Goal: Navigation & Orientation: Find specific page/section

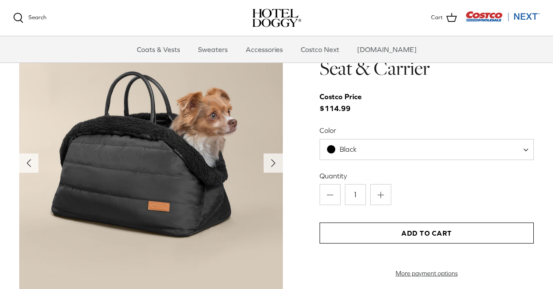
scroll to position [858, 0]
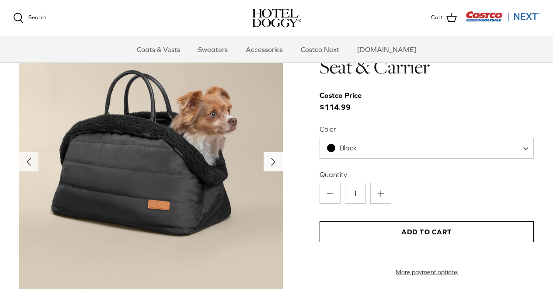
click at [268, 164] on icon "Right" at bounding box center [273, 162] width 14 height 14
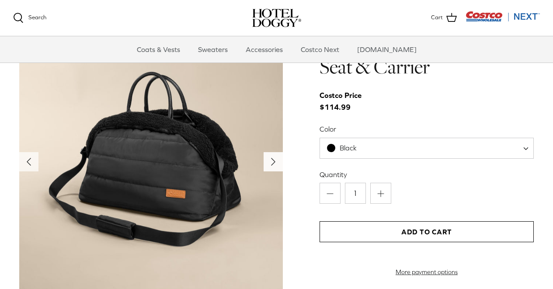
click at [269, 165] on icon "Right" at bounding box center [273, 162] width 14 height 14
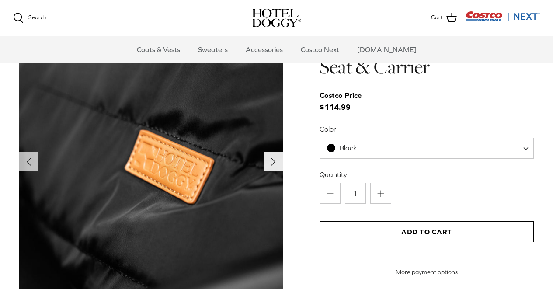
click at [268, 165] on icon "Right" at bounding box center [273, 162] width 14 height 14
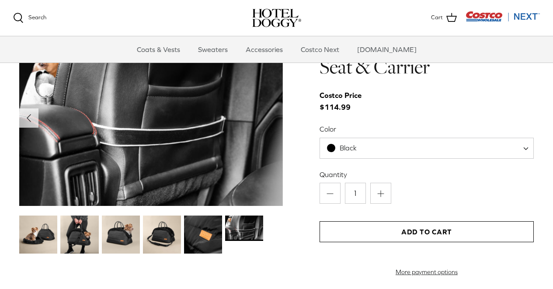
click at [32, 233] on img at bounding box center [38, 234] width 38 height 38
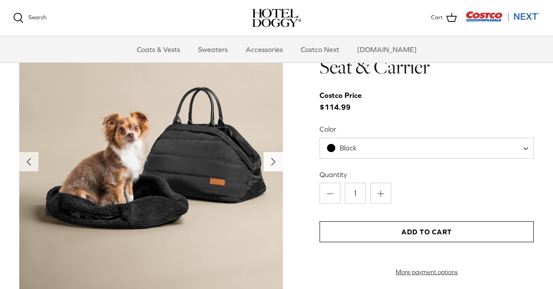
click at [271, 163] on polyline "Next" at bounding box center [272, 161] width 3 height 7
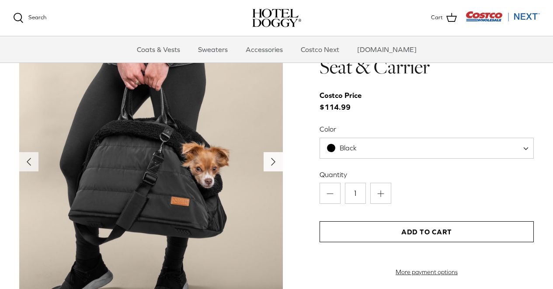
click at [271, 163] on polyline "Next" at bounding box center [272, 161] width 3 height 7
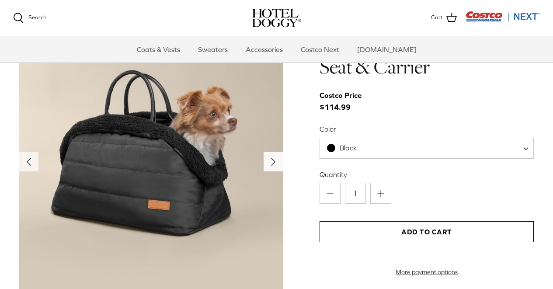
click at [271, 163] on polyline "Next" at bounding box center [272, 161] width 3 height 7
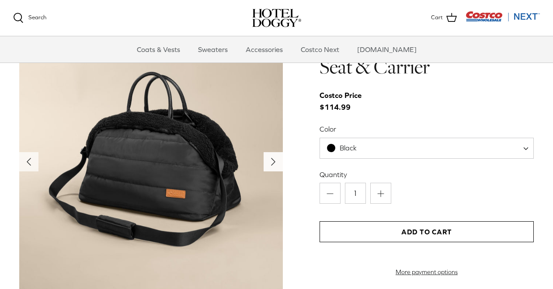
click at [271, 163] on polyline "Next" at bounding box center [272, 161] width 3 height 7
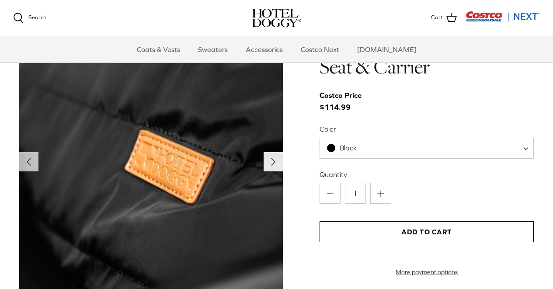
click at [271, 163] on polyline "Next" at bounding box center [272, 161] width 3 height 7
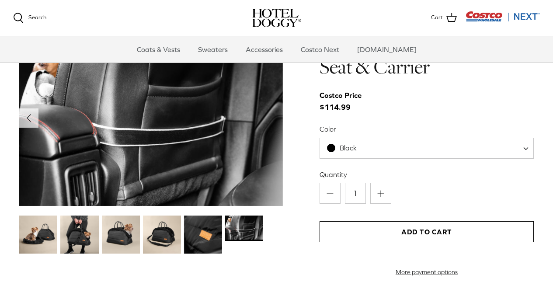
click at [271, 163] on img at bounding box center [150, 118] width 263 height 176
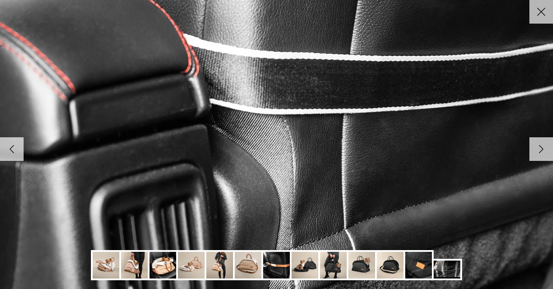
click at [104, 263] on img at bounding box center [106, 265] width 27 height 27
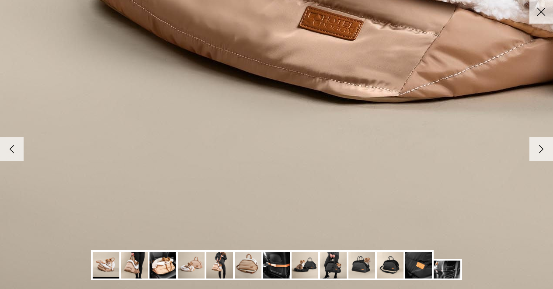
click at [138, 266] on img at bounding box center [134, 265] width 27 height 27
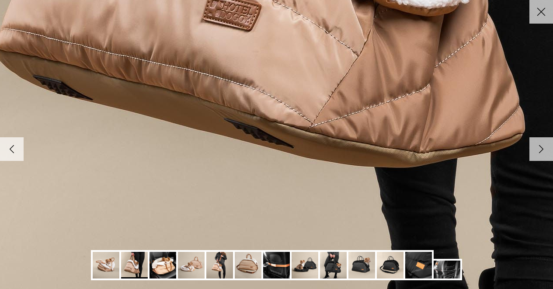
click at [166, 268] on img at bounding box center [162, 265] width 27 height 27
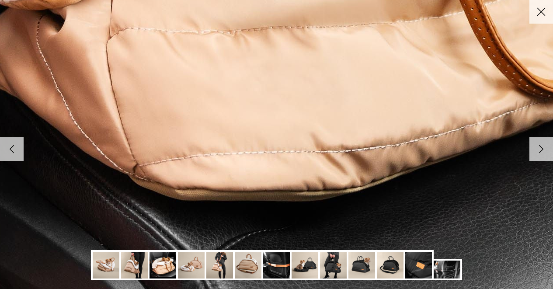
click at [190, 266] on img at bounding box center [191, 265] width 27 height 27
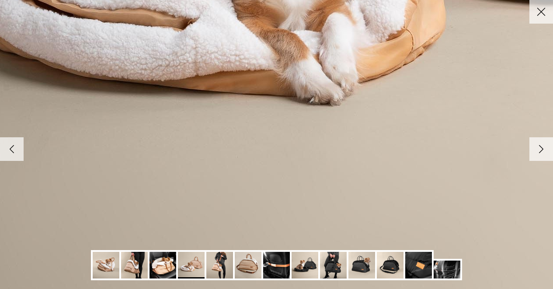
click at [219, 266] on img at bounding box center [219, 265] width 27 height 27
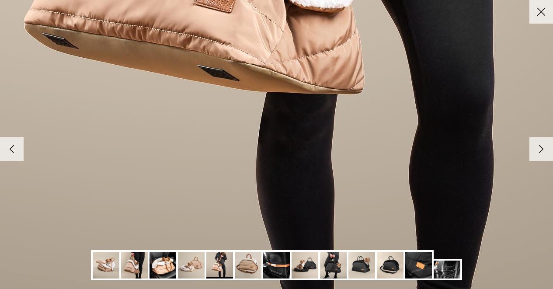
click at [244, 266] on img at bounding box center [248, 265] width 27 height 27
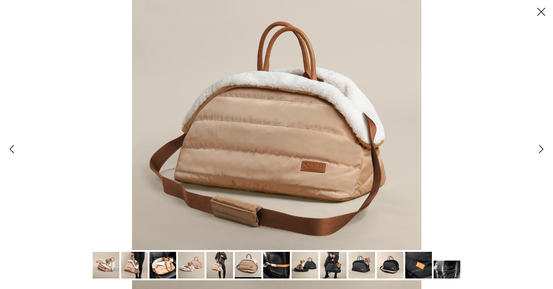
click at [541, 5] on icon "Close" at bounding box center [540, 11] width 15 height 15
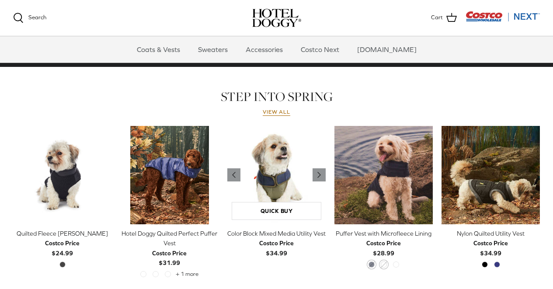
scroll to position [355, 0]
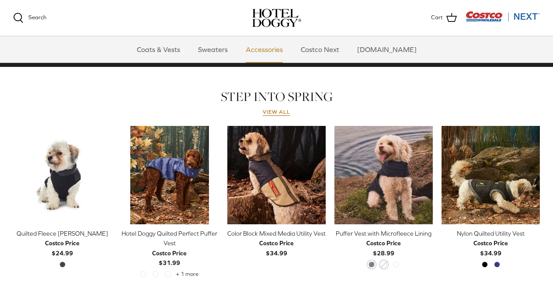
click at [273, 48] on link "Accessories" at bounding box center [264, 49] width 53 height 26
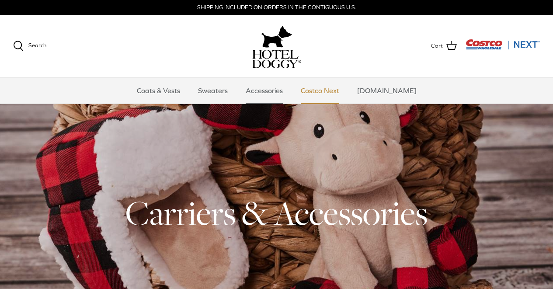
click at [328, 91] on link "Costco Next" at bounding box center [320, 90] width 54 height 26
